Goal: Navigation & Orientation: Find specific page/section

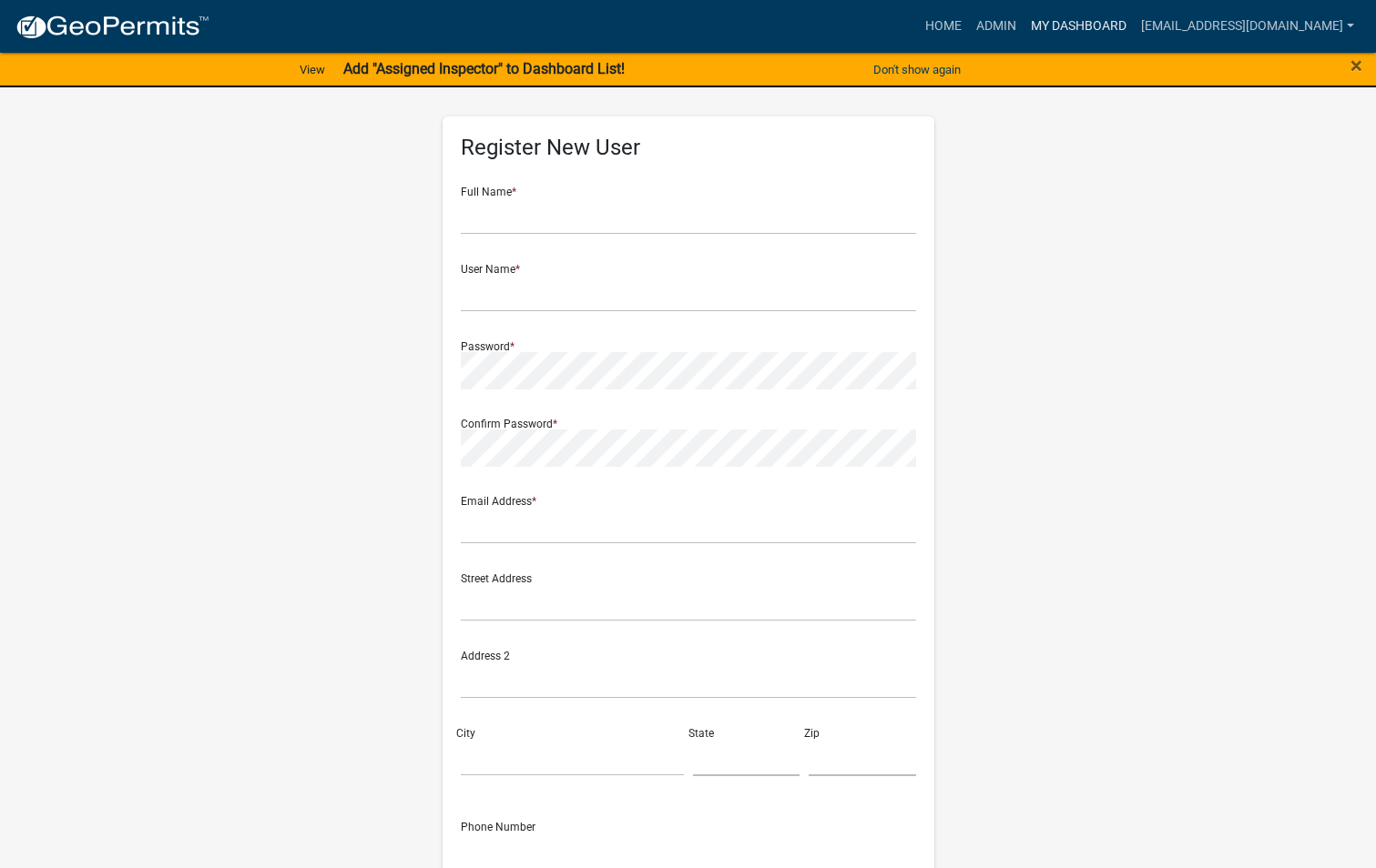
click at [1073, 25] on link "My Dashboard" at bounding box center [1078, 27] width 110 height 34
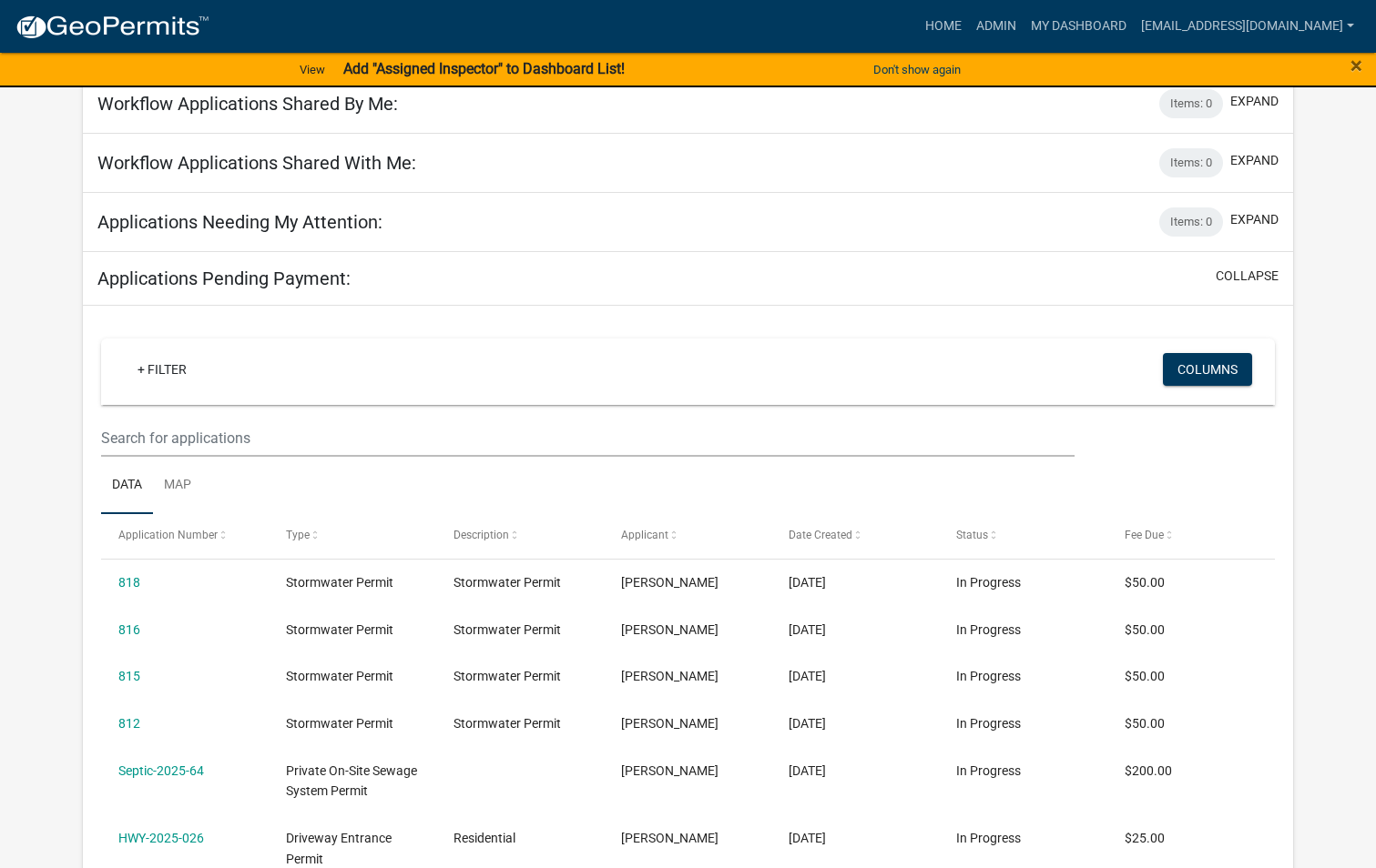
scroll to position [182, 0]
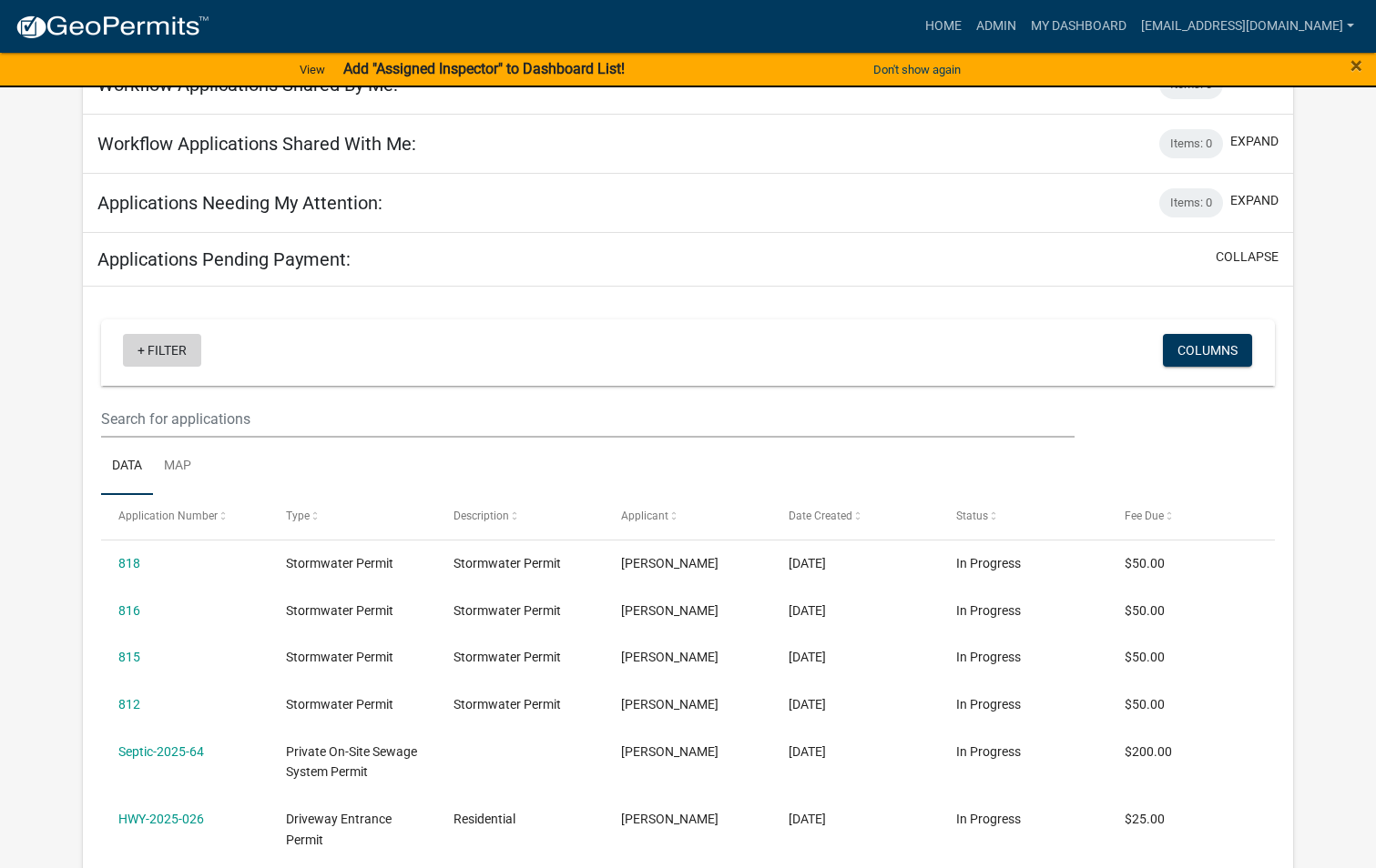
click at [181, 355] on link "+ Filter" at bounding box center [163, 350] width 78 height 33
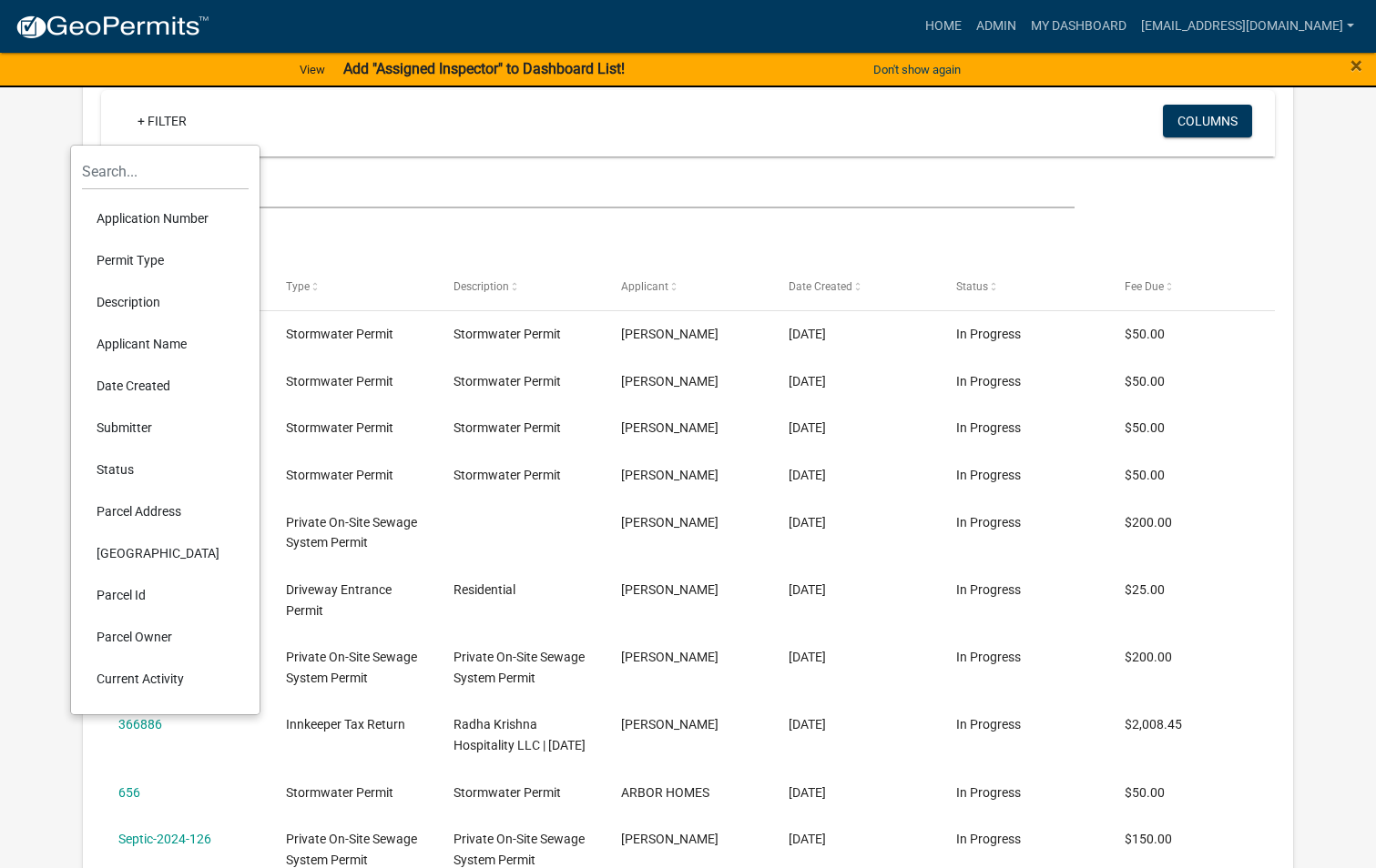
scroll to position [455, 0]
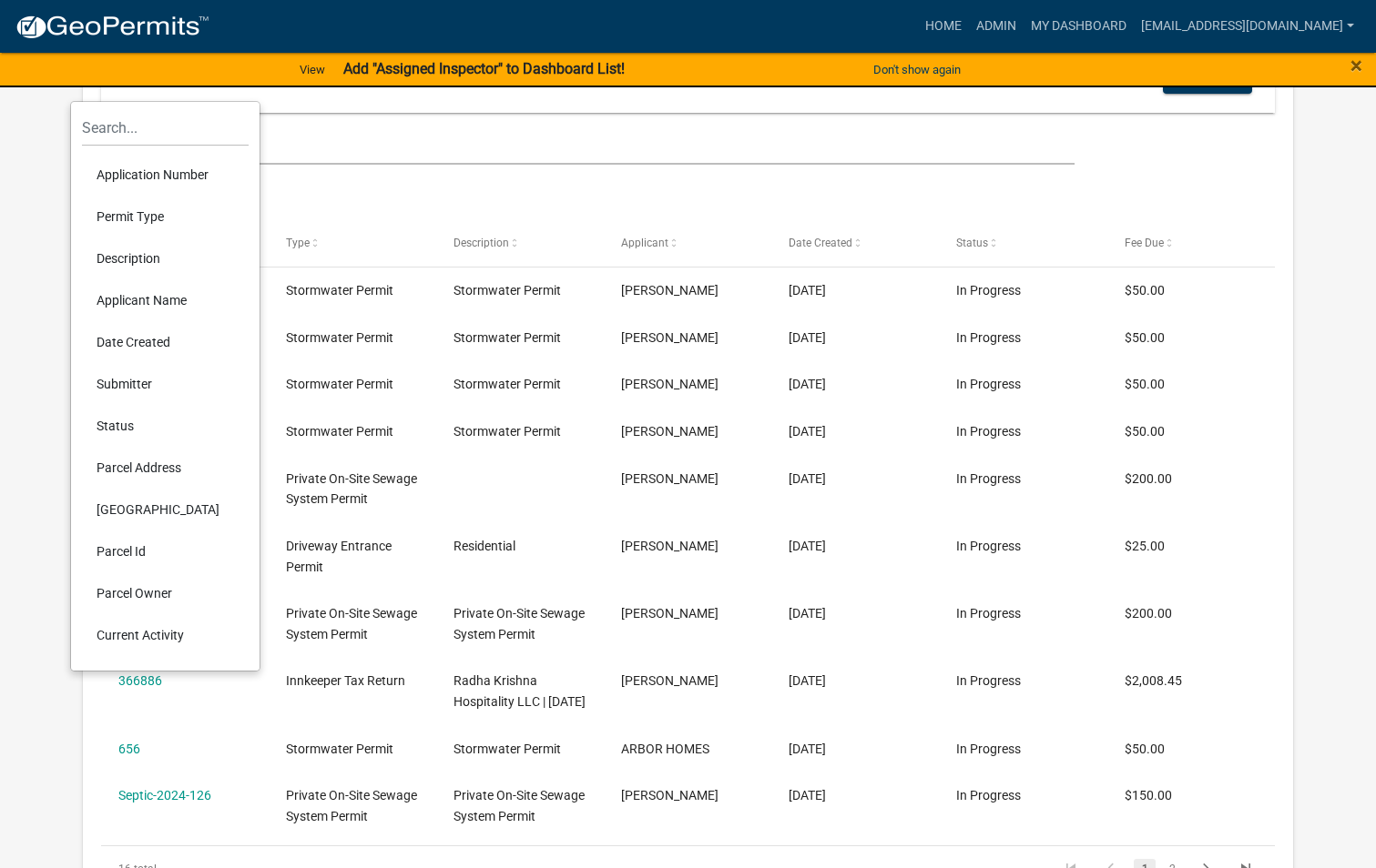
click at [151, 214] on li "Permit Type" at bounding box center [165, 217] width 166 height 42
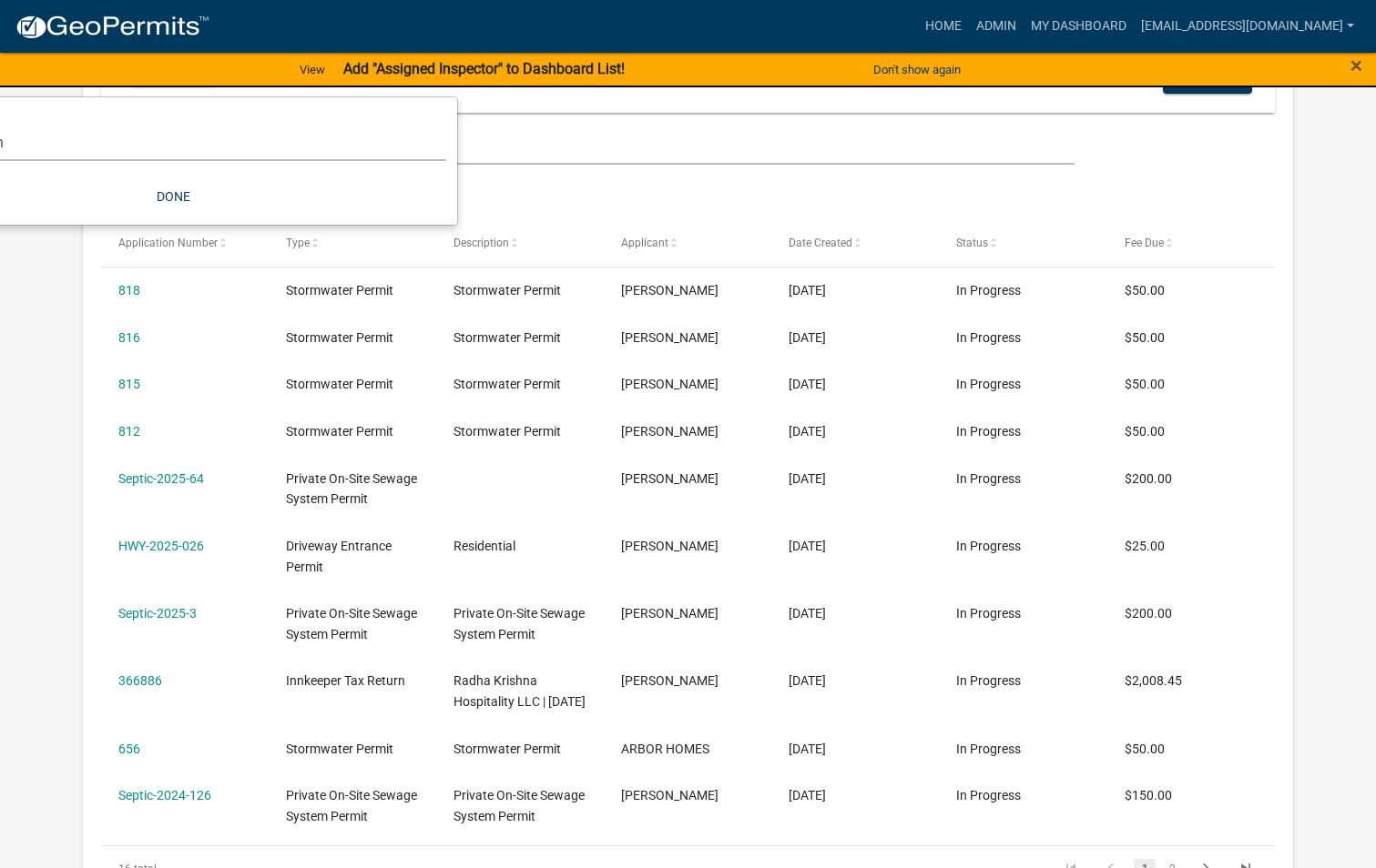
click at [48, 145] on select "Select an option Brick/Block [PERSON_NAME] Contractor Registration and Renewal …" at bounding box center [172, 141] width 546 height 37
select select "d01e77a1-d380-4a14-b599-46da3e0d70dc"
click at [57, 123] on select "Select an option Brick/Block [PERSON_NAME] Contractor Registration and Renewal …" at bounding box center [172, 141] width 546 height 37
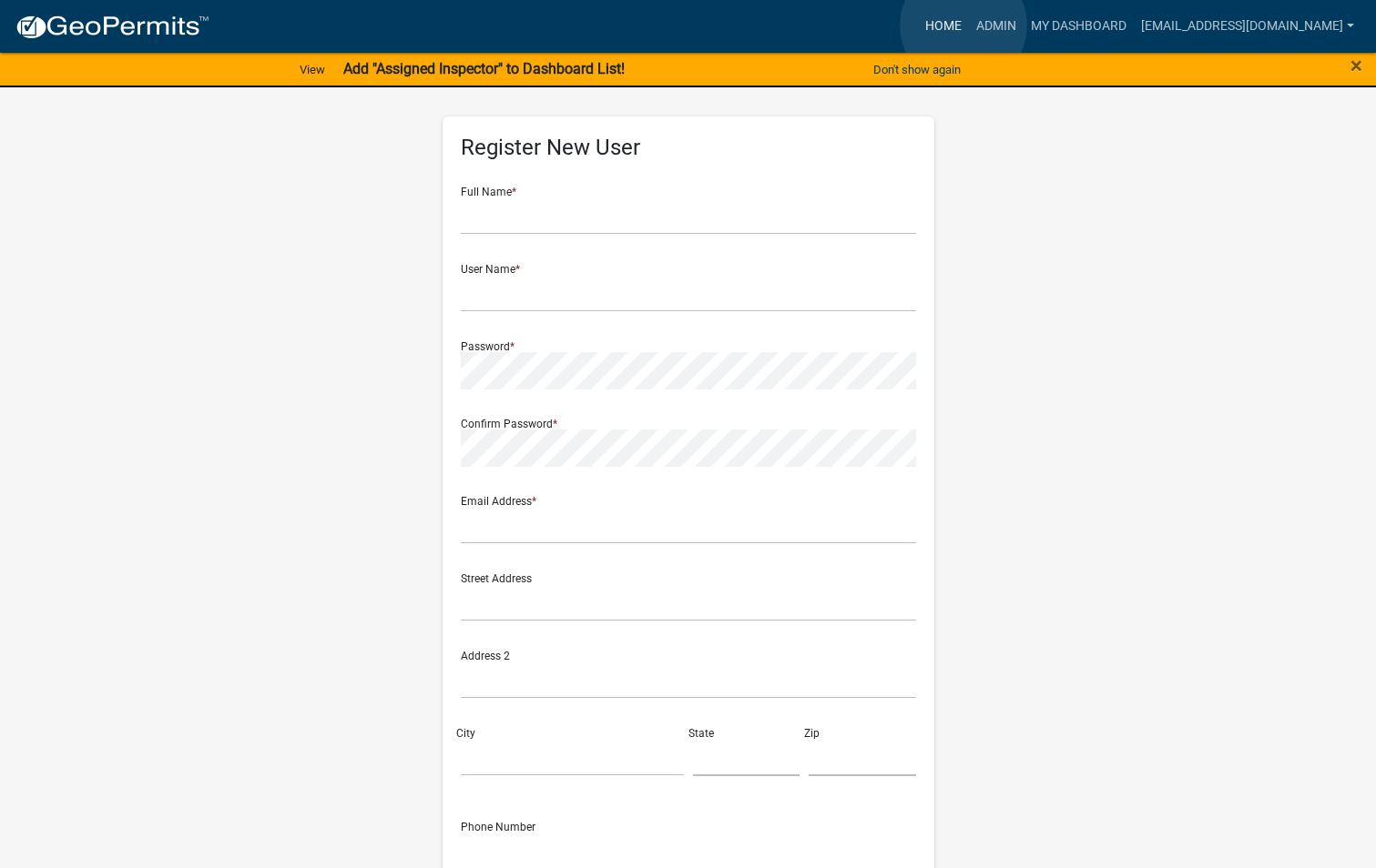
click at [963, 26] on link "Home" at bounding box center [943, 27] width 51 height 34
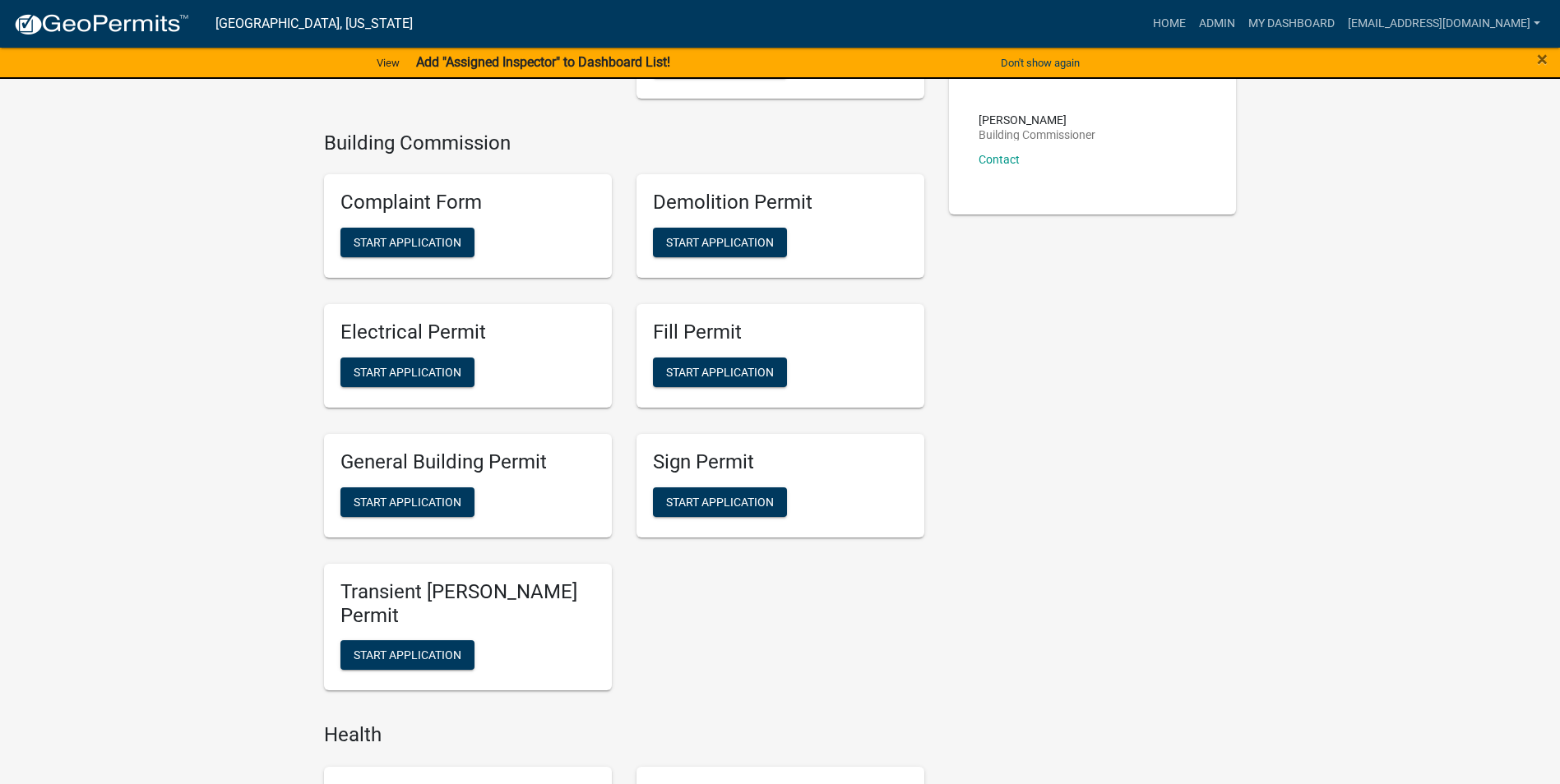
scroll to position [493, 0]
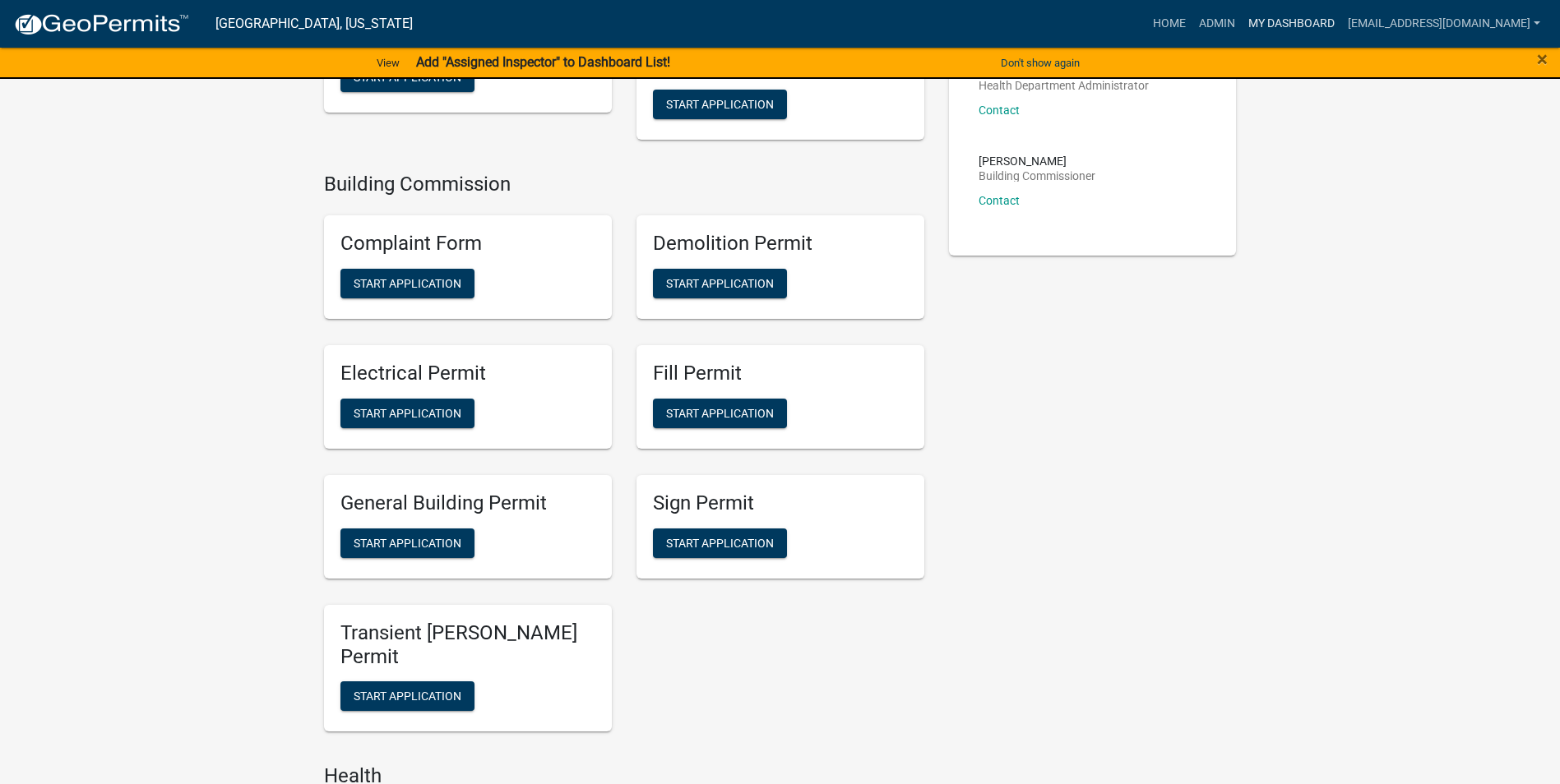
click at [1242, 22] on link "My Dashboard" at bounding box center [1291, 24] width 99 height 31
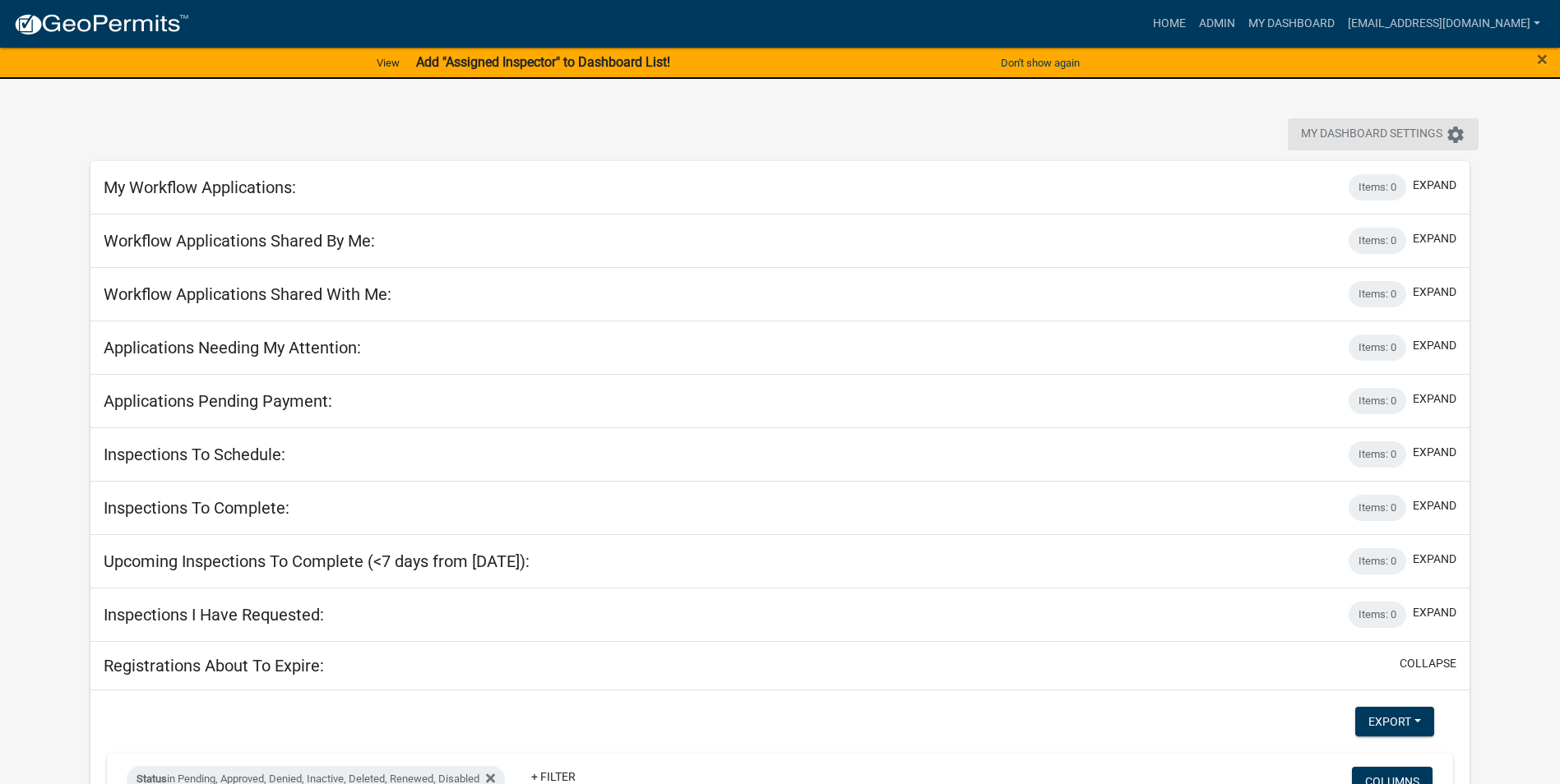
click at [1242, 132] on span "My Dashboard Settings" at bounding box center [1372, 135] width 142 height 20
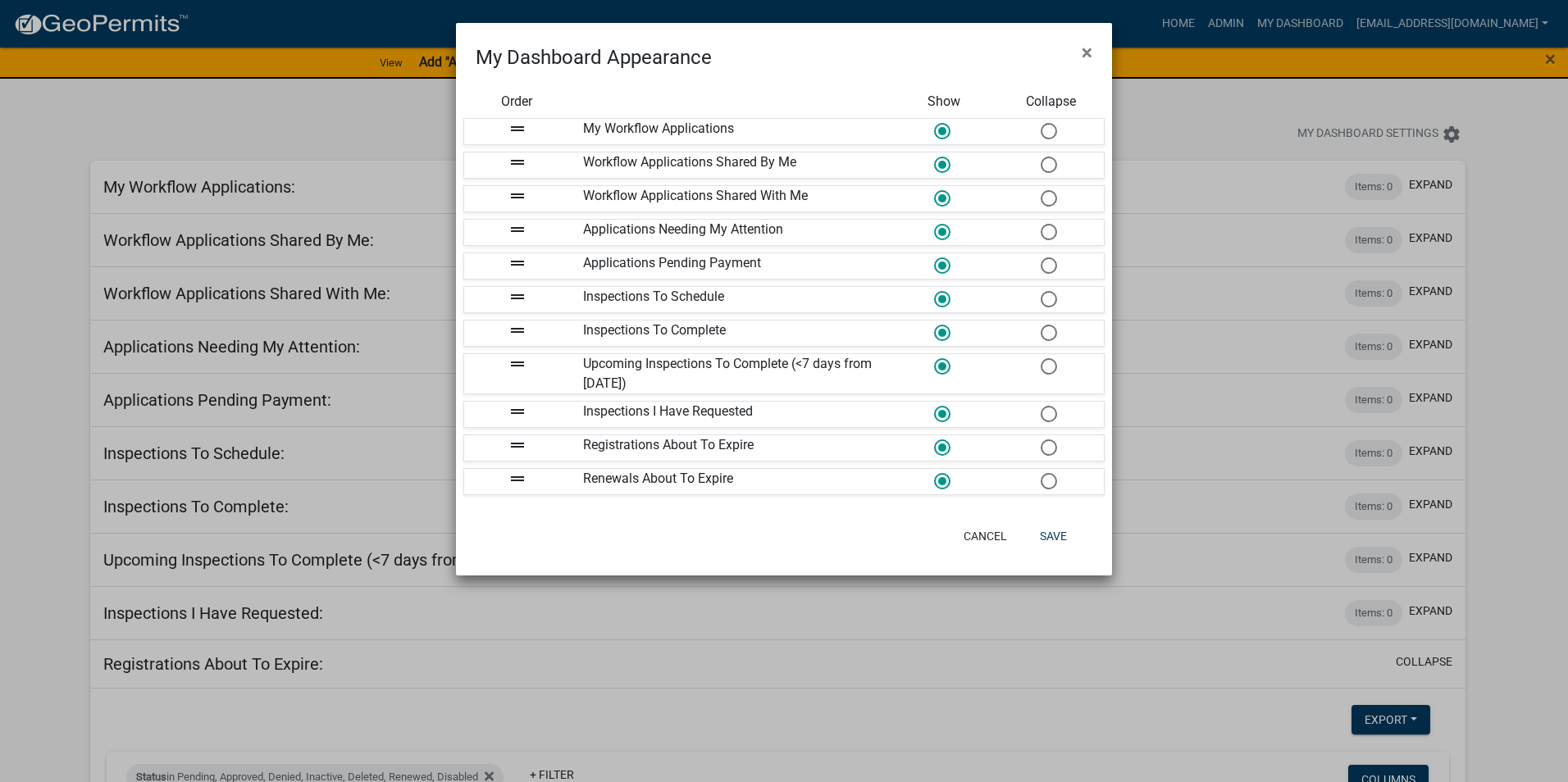
click at [1190, 83] on ngb-modal-window "My Dashboard Appearance × Order Show Collapse drag_handle My Workflow Applicati…" at bounding box center [784, 391] width 1568 height 782
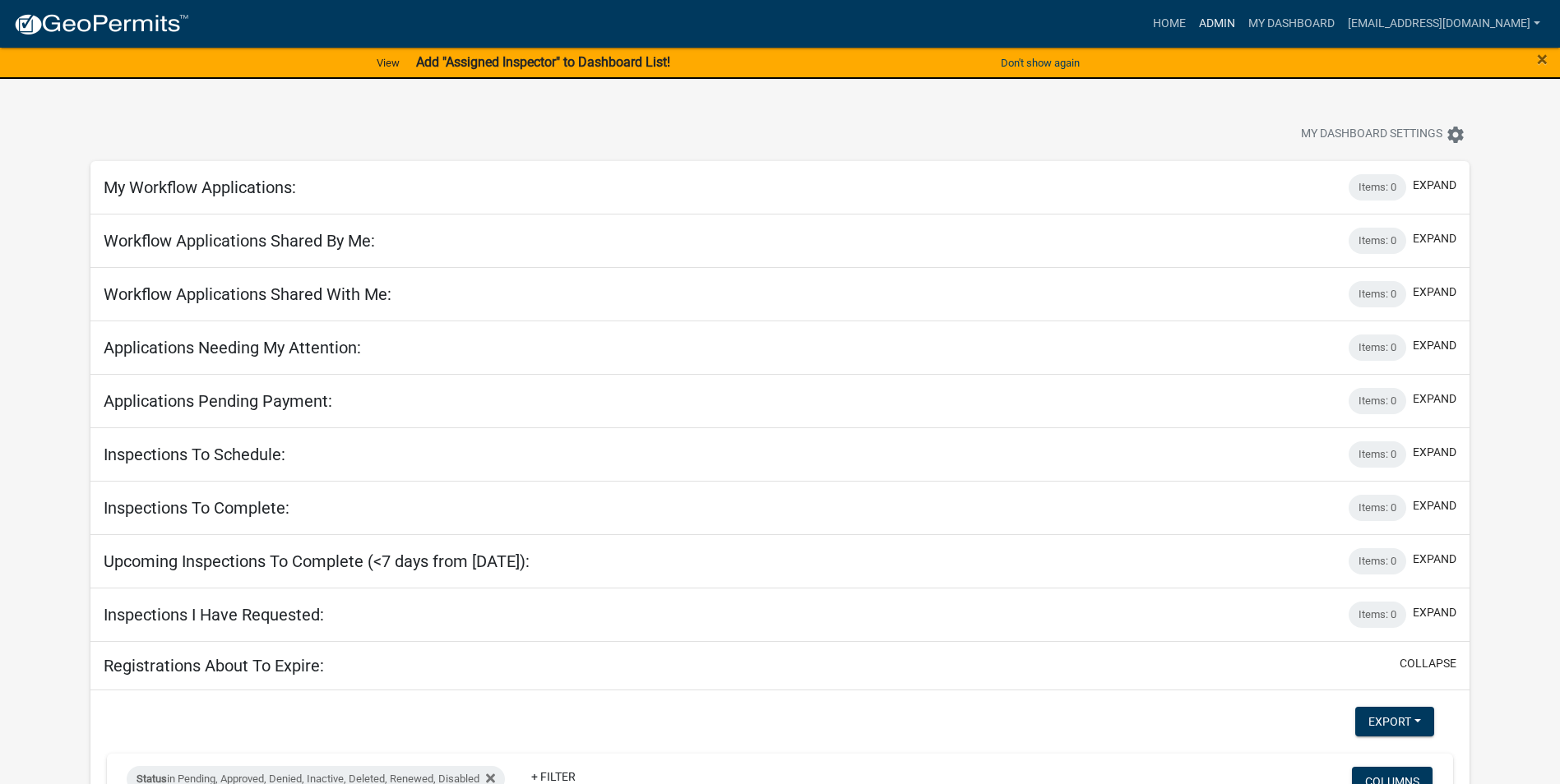
click at [1242, 25] on link "Admin" at bounding box center [1217, 24] width 49 height 31
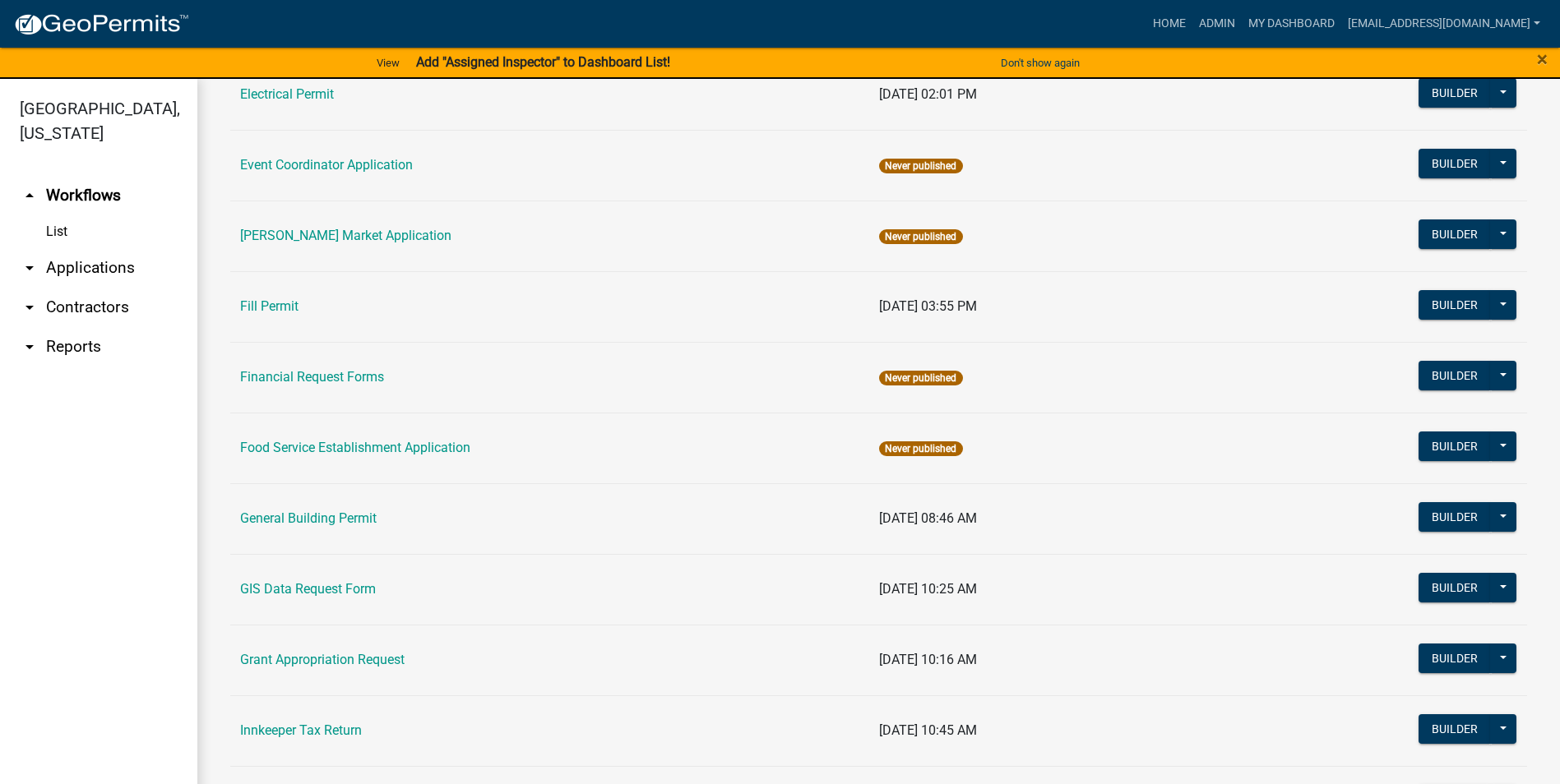
scroll to position [715, 0]
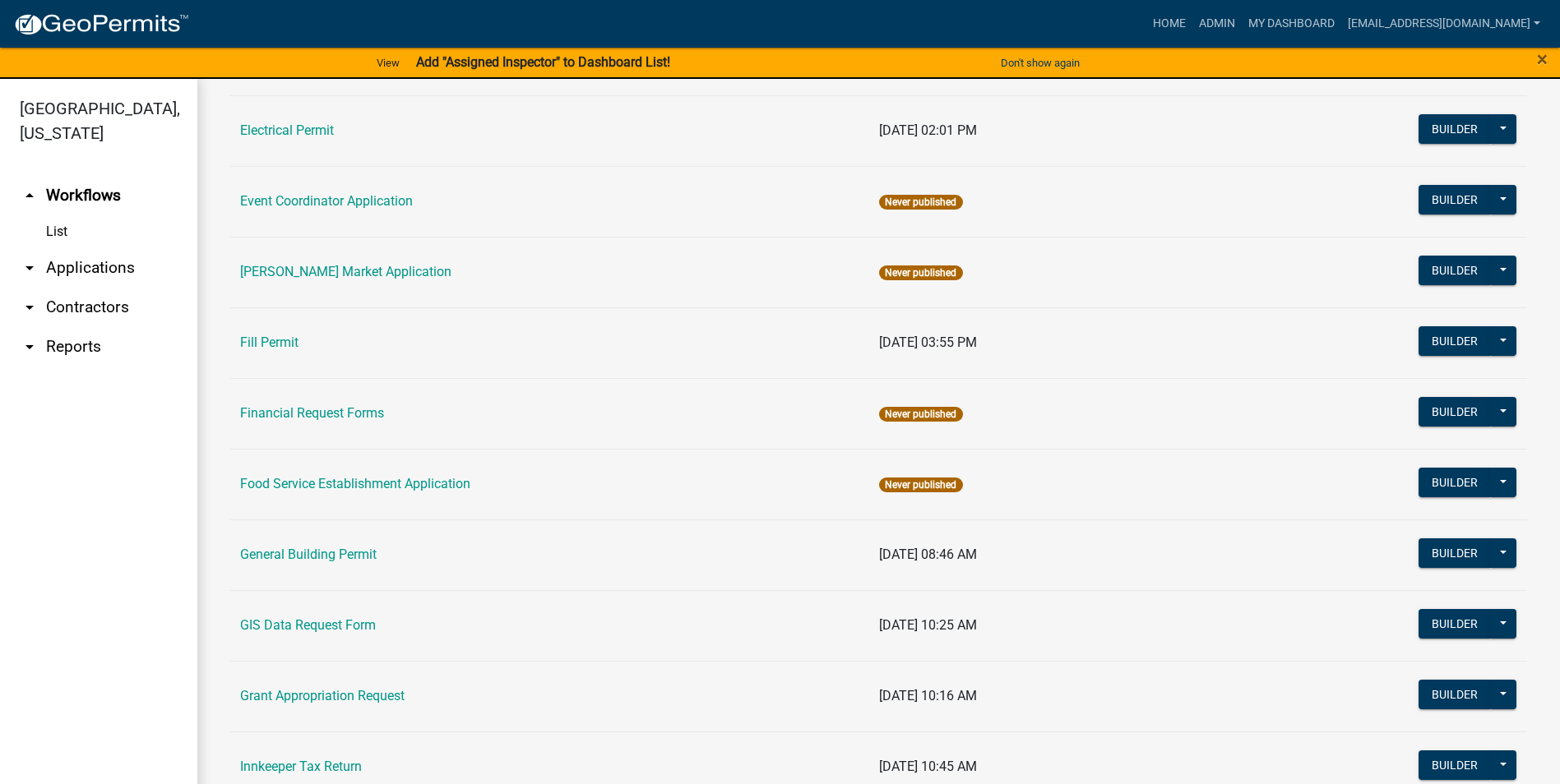
click at [115, 270] on link "arrow_drop_down Applications" at bounding box center [98, 269] width 197 height 40
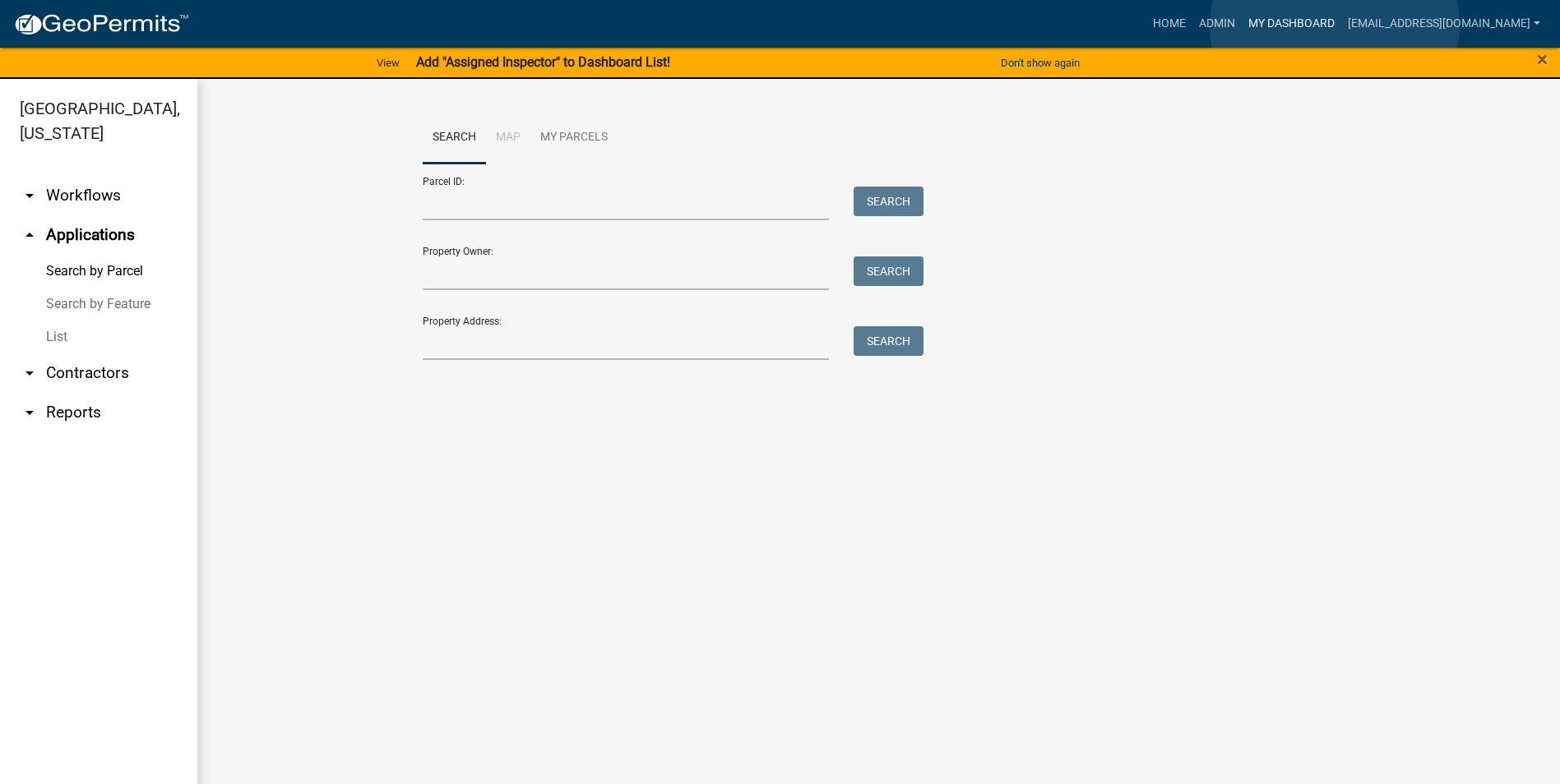
click at [1242, 27] on link "My Dashboard" at bounding box center [1291, 24] width 99 height 31
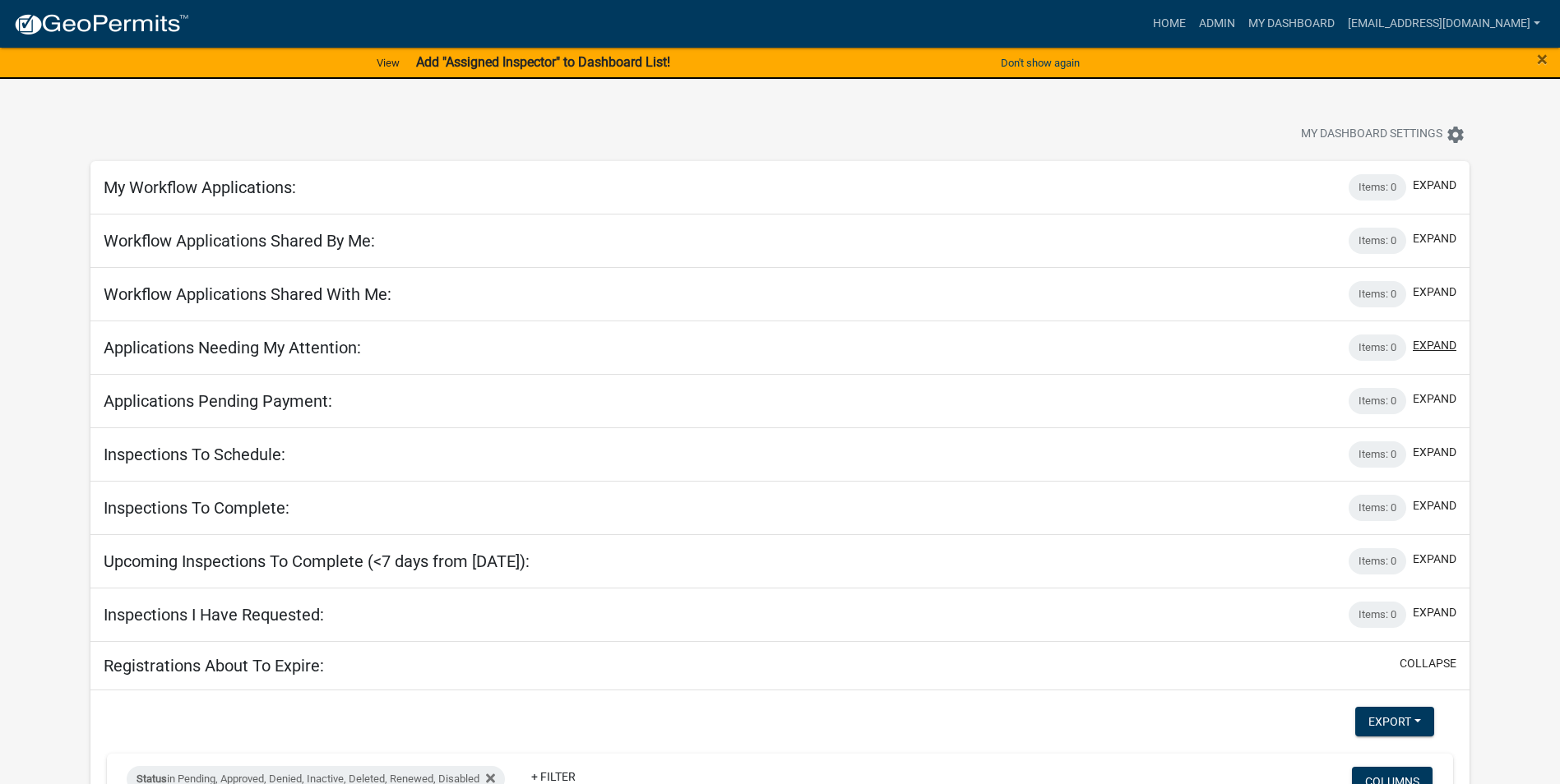
click at [1242, 343] on button "expand" at bounding box center [1435, 345] width 43 height 17
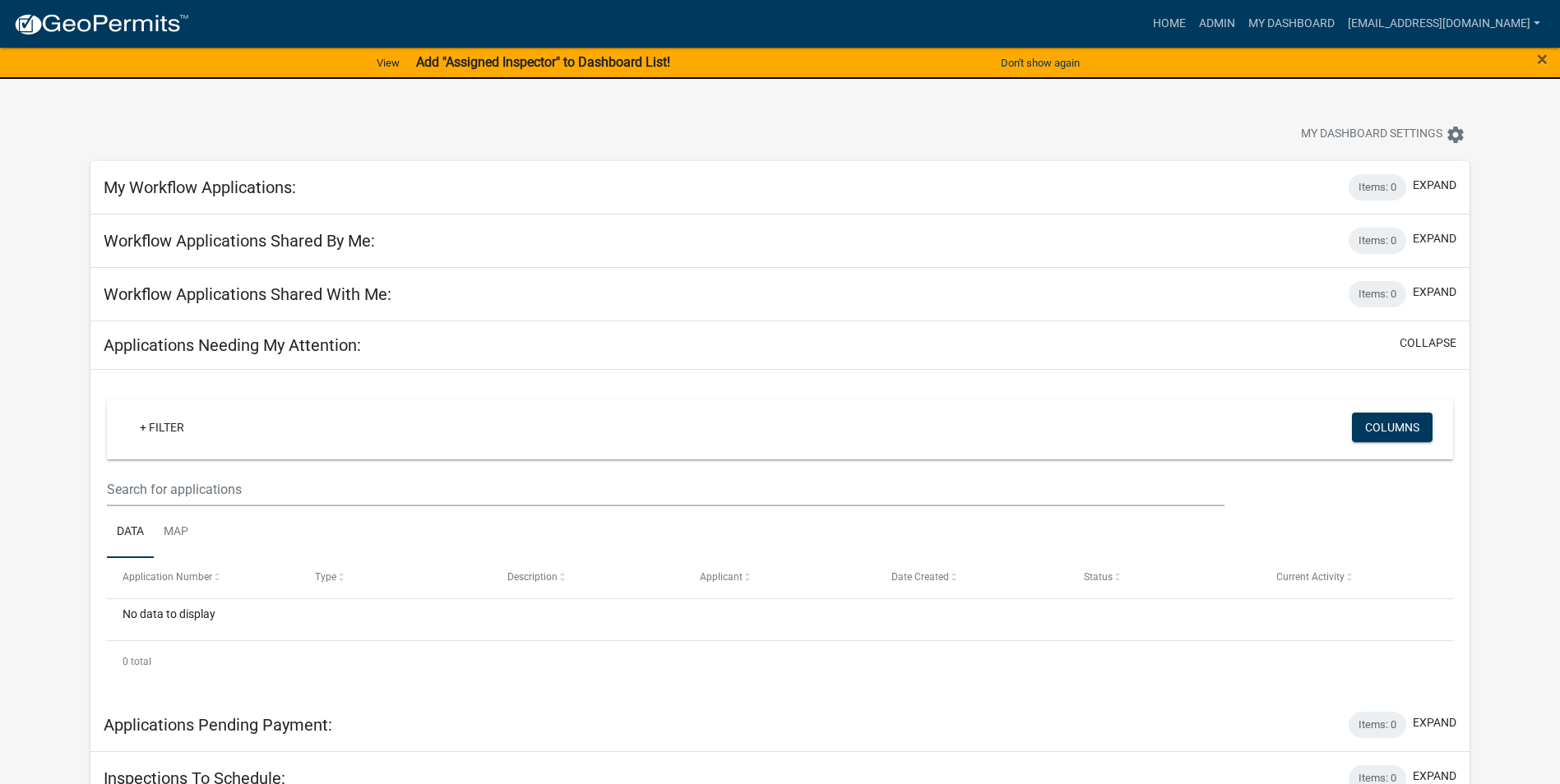
click at [1242, 165] on app-user-applications "more_horiz Home Admin My Dashboard [EMAIL_ADDRESS][DOMAIN_NAME] Admin Account L…" at bounding box center [780, 702] width 1560 height 1401
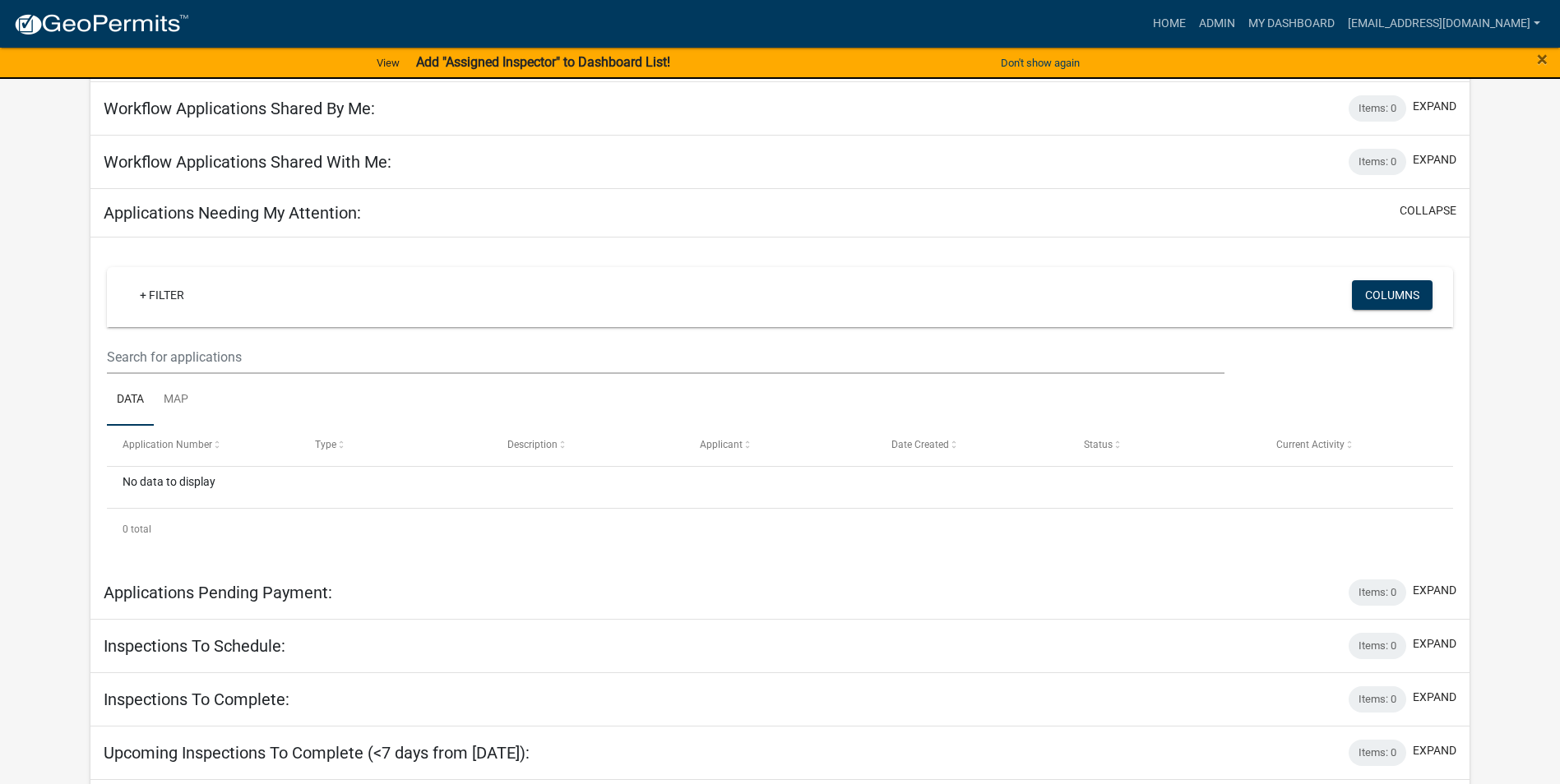
scroll to position [126, 0]
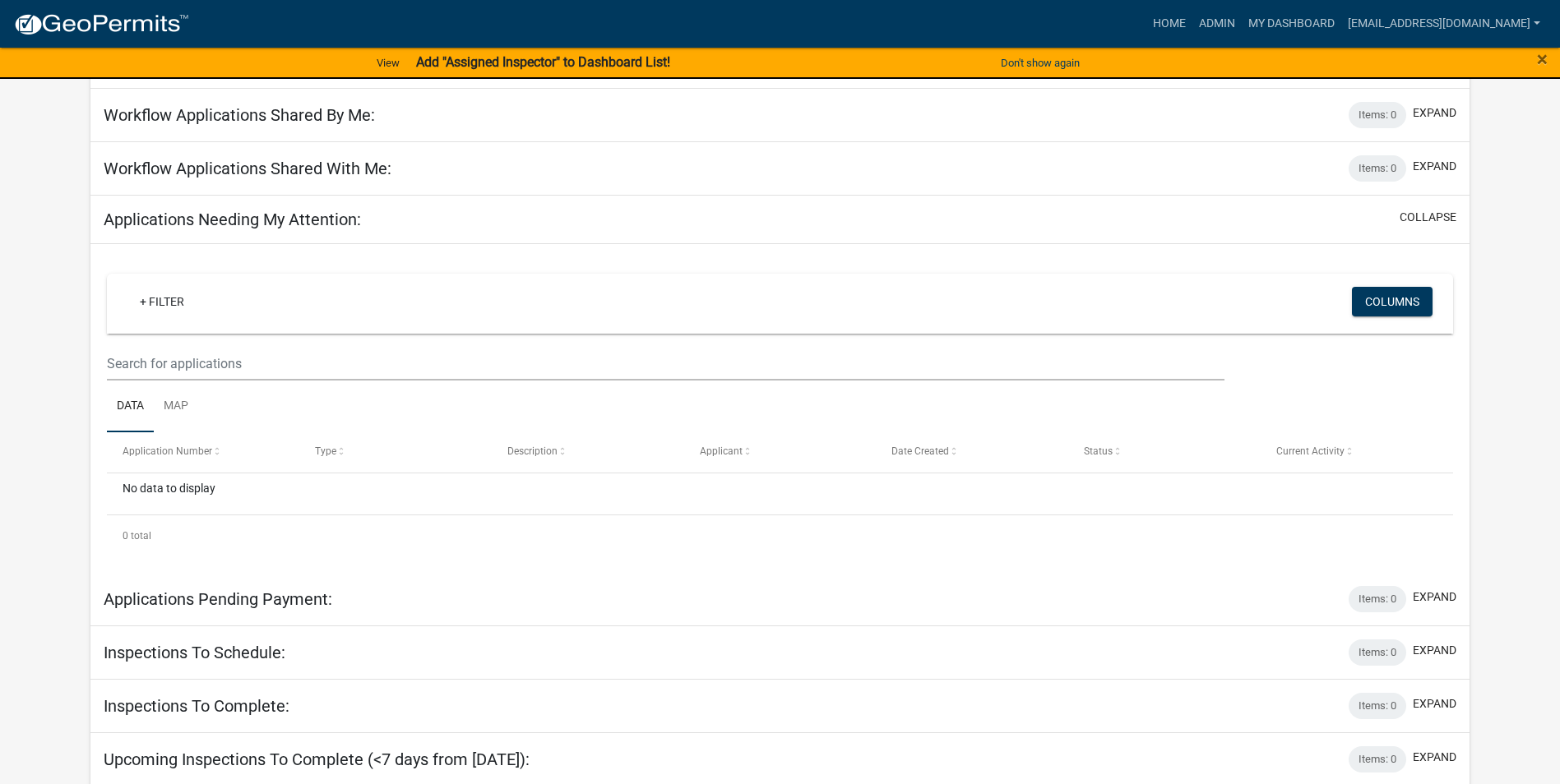
click at [497, 60] on strong "Add "Assigned Inspector" to Dashboard List!" at bounding box center [543, 62] width 254 height 16
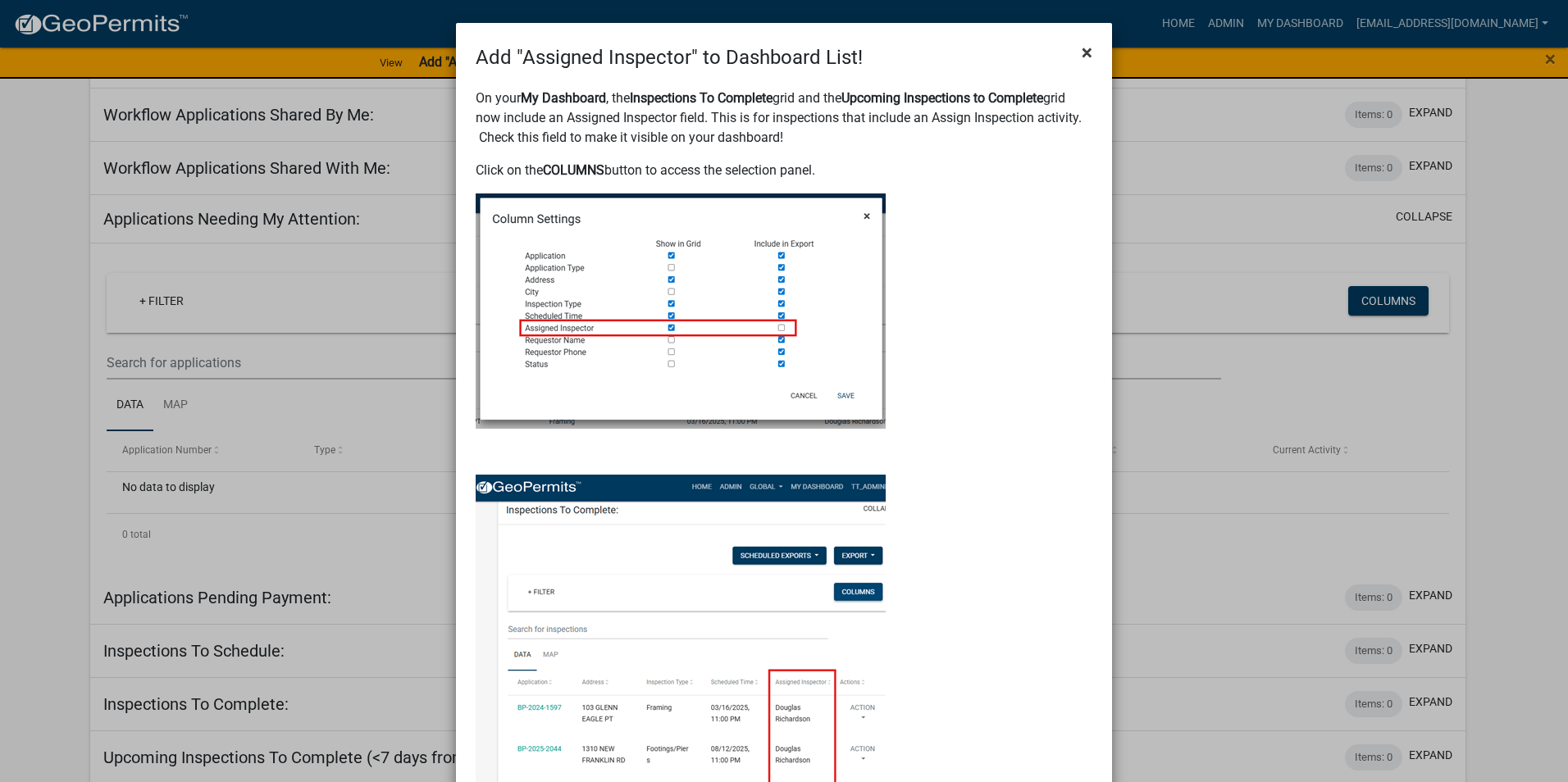
click at [1082, 56] on span "×" at bounding box center [1087, 53] width 10 height 23
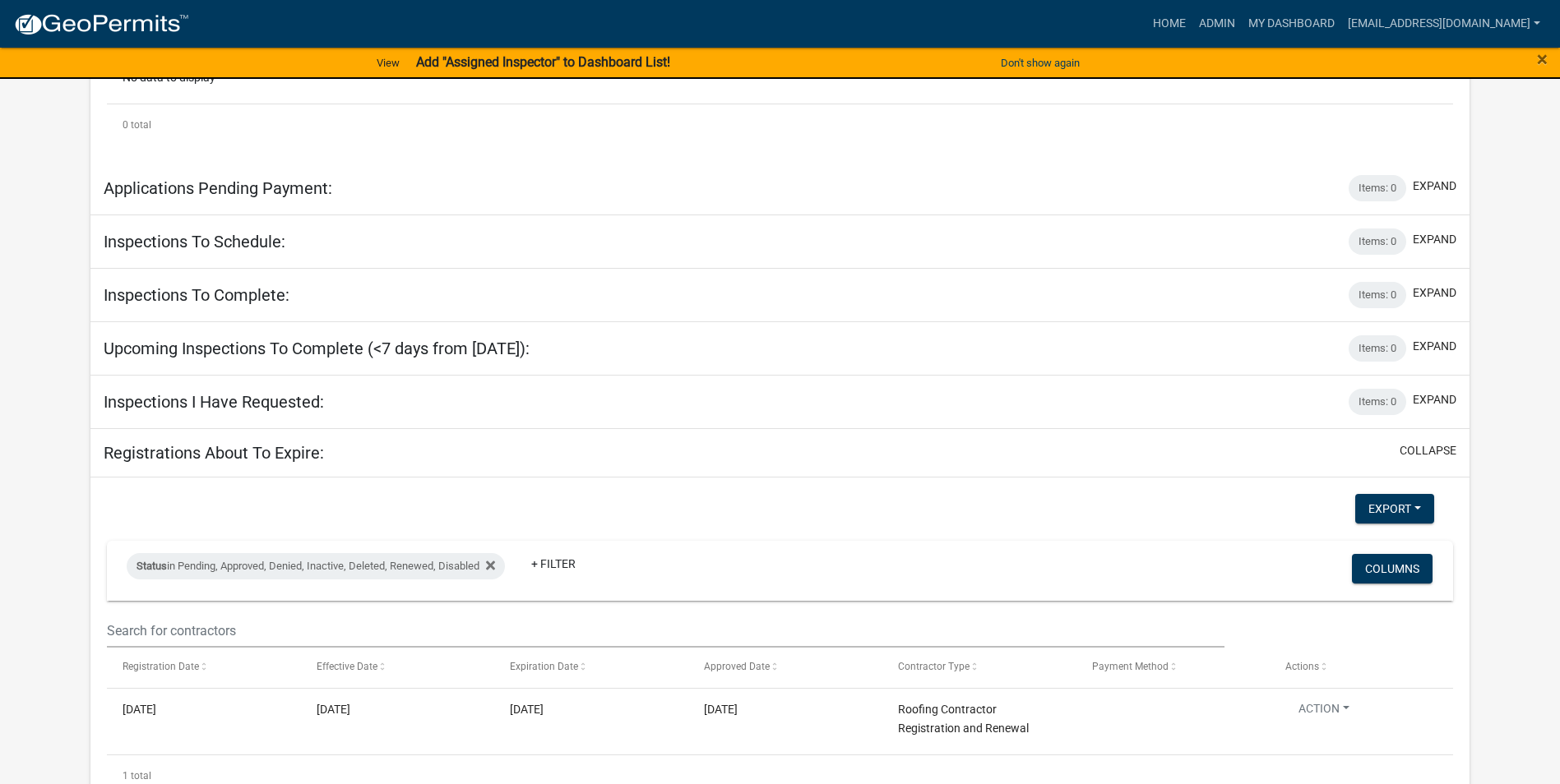
scroll to position [619, 0]
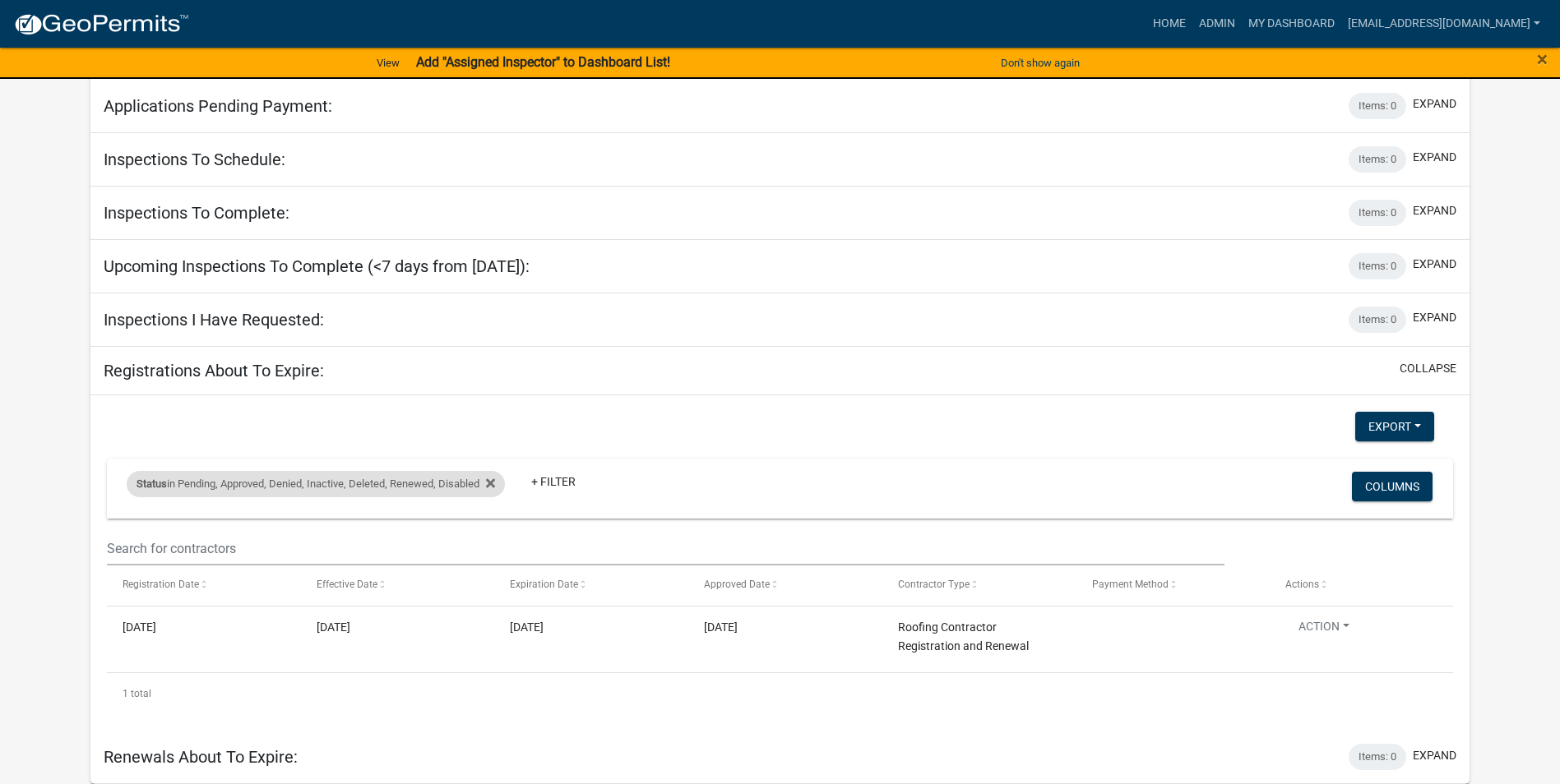
click at [403, 482] on div "Status in Pending, Approved, Denied, Inactive, Deleted, Renewed, Disabled" at bounding box center [316, 484] width 378 height 26
select select "1: '0'"
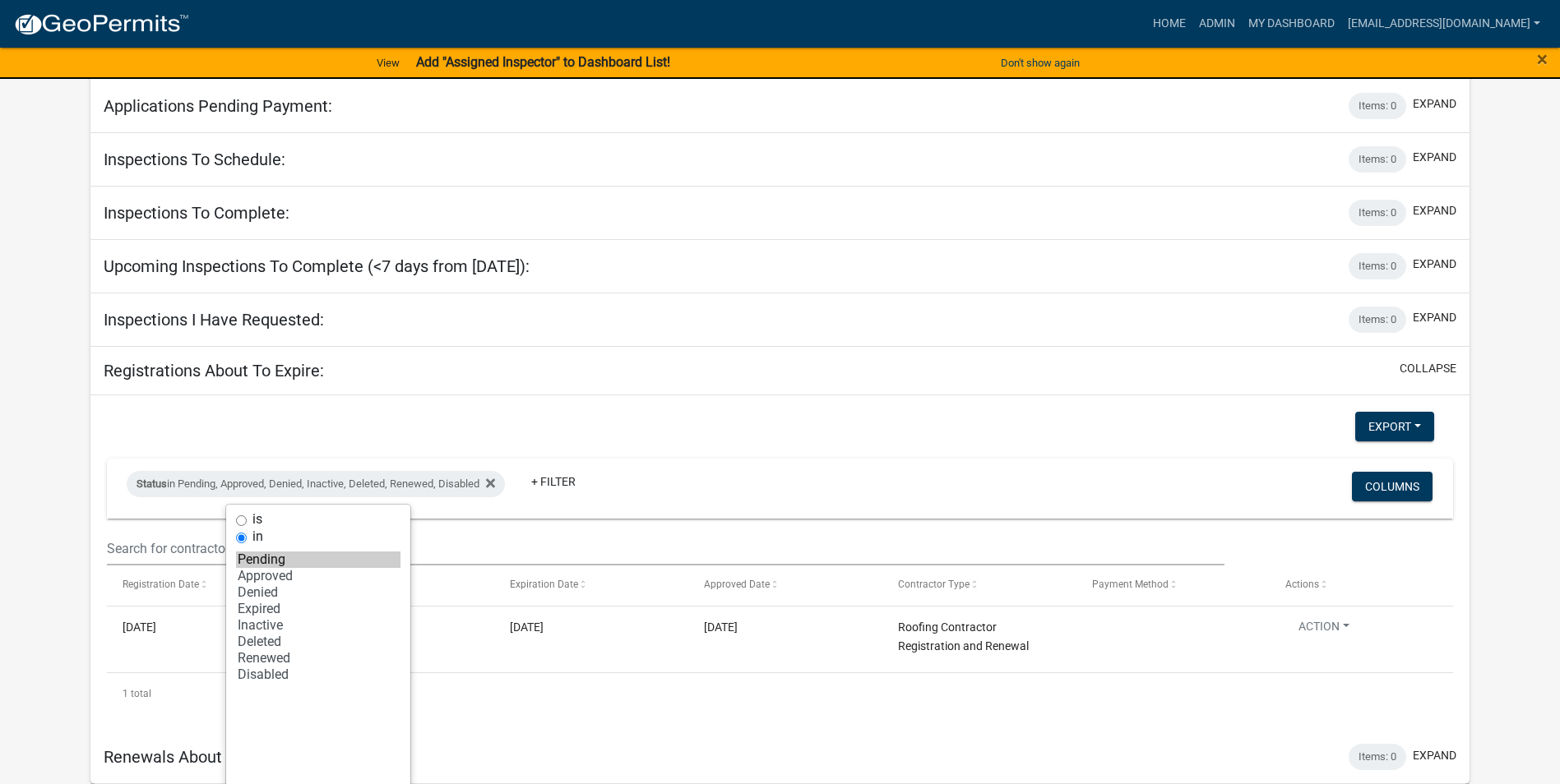
click at [1242, 402] on app-user-applications "more_horiz Home Admin My Dashboard [EMAIL_ADDRESS][DOMAIN_NAME] Admin Account L…" at bounding box center [780, 83] width 1560 height 1401
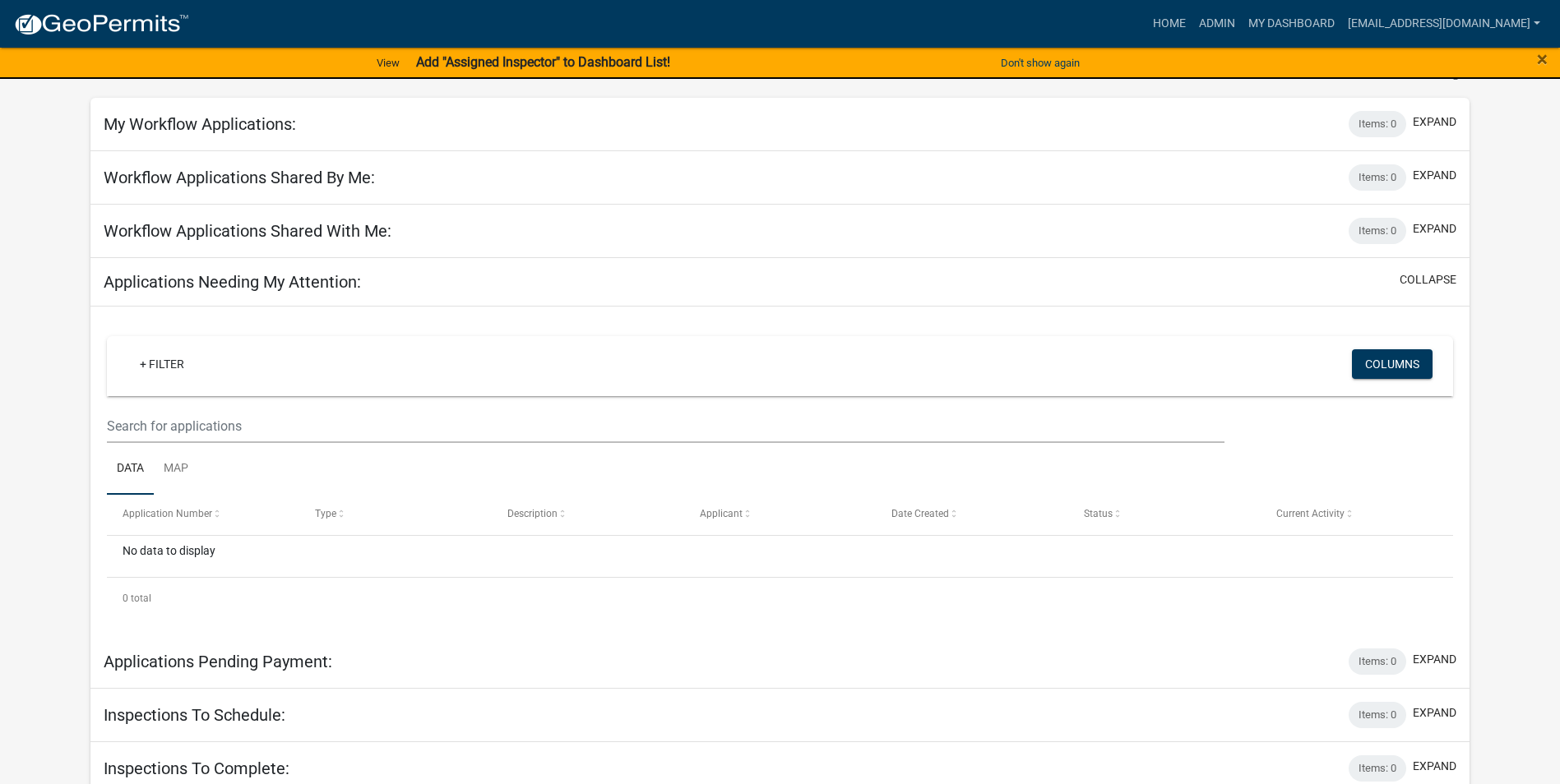
scroll to position [0, 0]
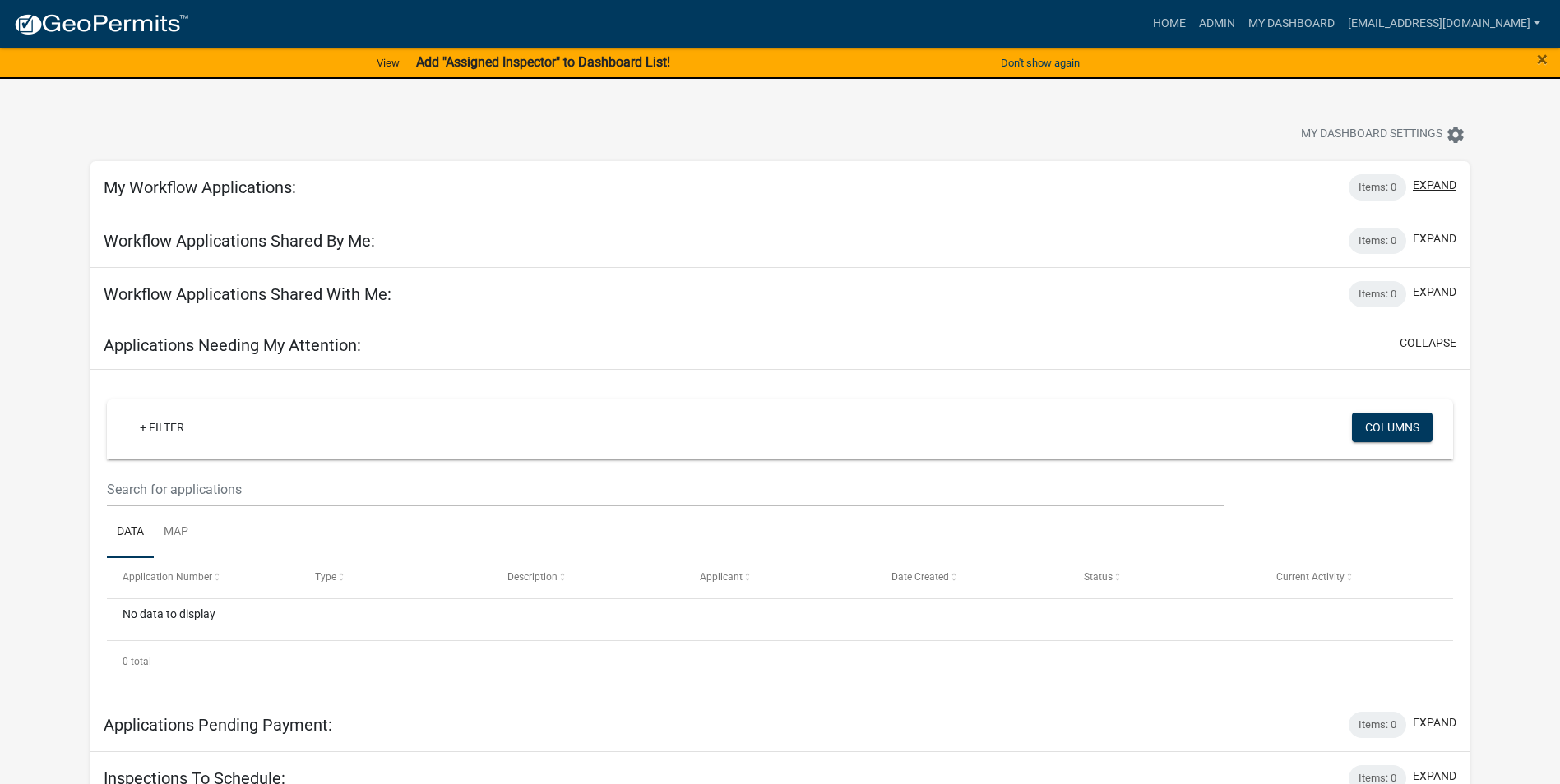
click at [1242, 183] on button "expand" at bounding box center [1435, 186] width 43 height 17
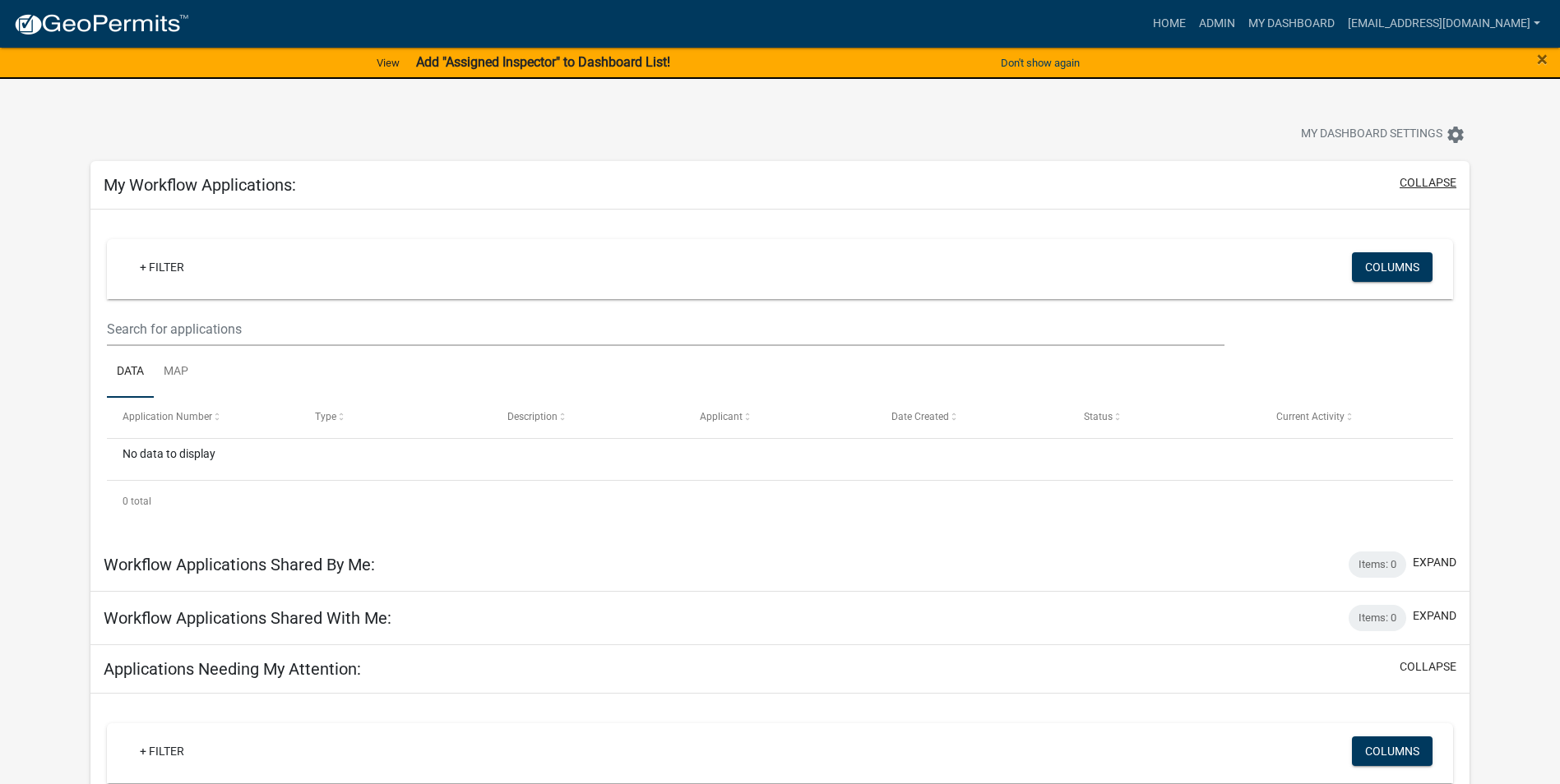
click at [1242, 187] on button "collapse" at bounding box center [1428, 183] width 57 height 17
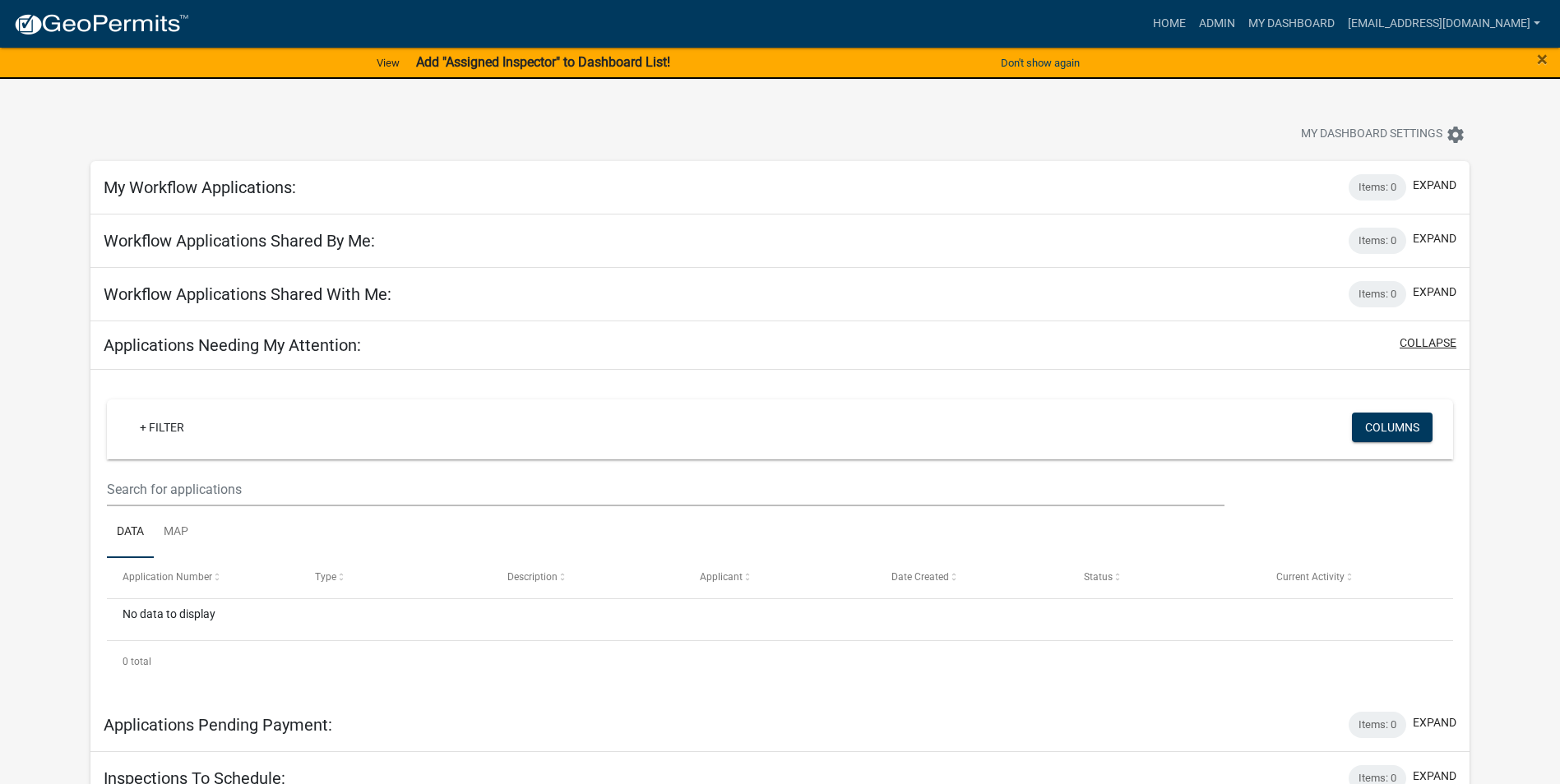
click at [1242, 335] on button "collapse" at bounding box center [1428, 343] width 57 height 17
